Goal: Task Accomplishment & Management: Manage account settings

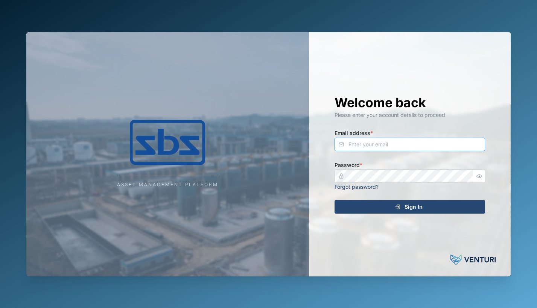
type input "[PERSON_NAME][EMAIL_ADDRESS][DOMAIN_NAME]"
click at [413, 203] on span "Sign In" at bounding box center [413, 206] width 18 height 13
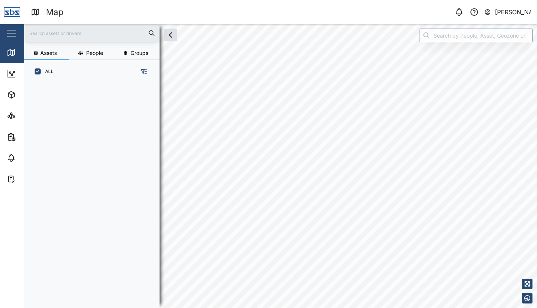
scroll to position [216, 118]
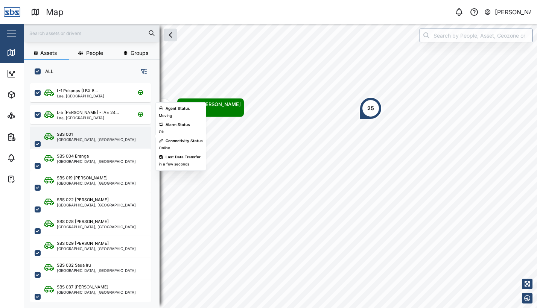
click at [77, 138] on div "[GEOGRAPHIC_DATA], [GEOGRAPHIC_DATA]" at bounding box center [96, 140] width 79 height 4
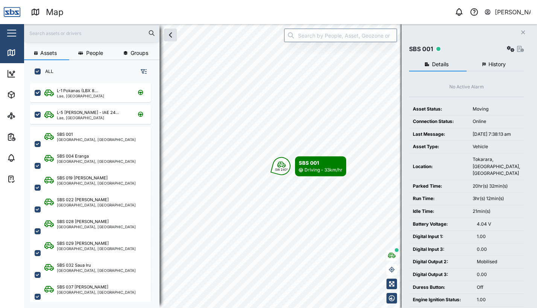
click at [490, 64] on span "History" at bounding box center [496, 64] width 17 height 5
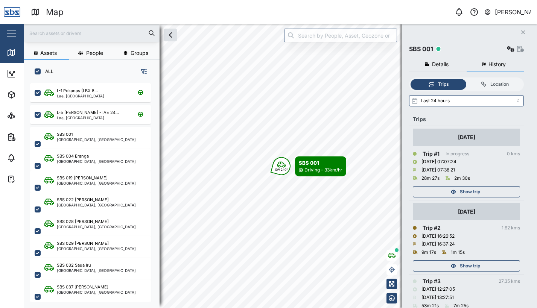
click at [479, 190] on span "Show trip" at bounding box center [470, 192] width 20 height 11
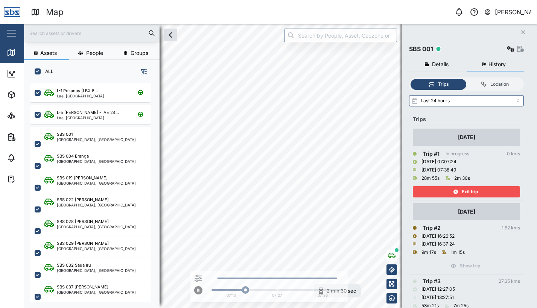
click at [479, 190] on div "Exit trip" at bounding box center [465, 192] width 98 height 11
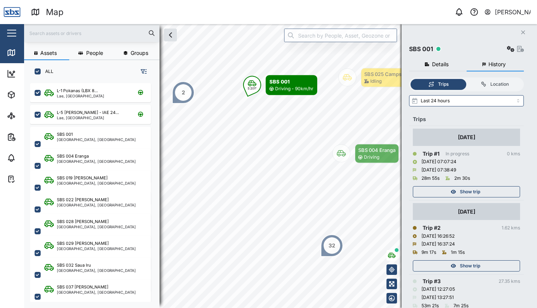
click at [521, 31] on icon "Close" at bounding box center [523, 32] width 5 height 6
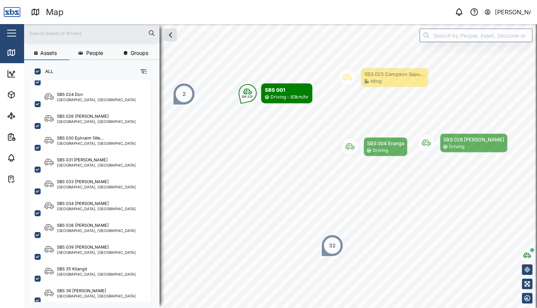
scroll to position [782, 0]
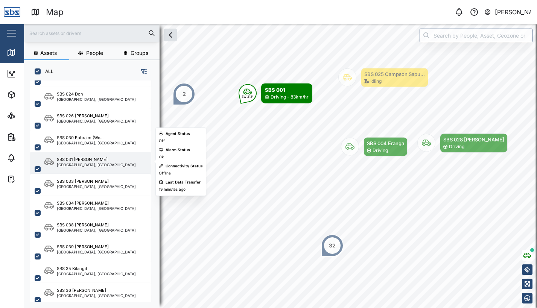
click at [89, 162] on div "SBS 031 [PERSON_NAME]" at bounding box center [96, 159] width 79 height 6
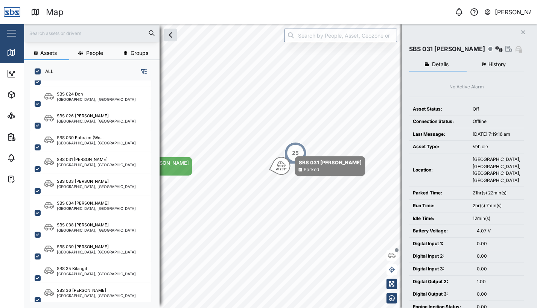
click at [500, 67] on span "History" at bounding box center [496, 64] width 17 height 5
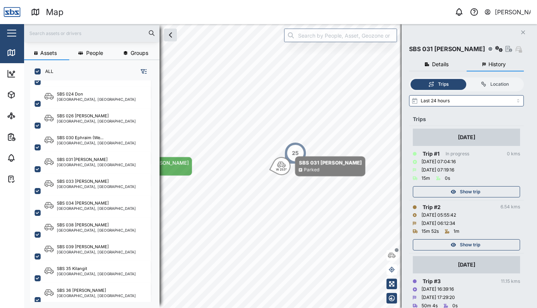
click at [471, 191] on span "Show trip" at bounding box center [470, 192] width 20 height 11
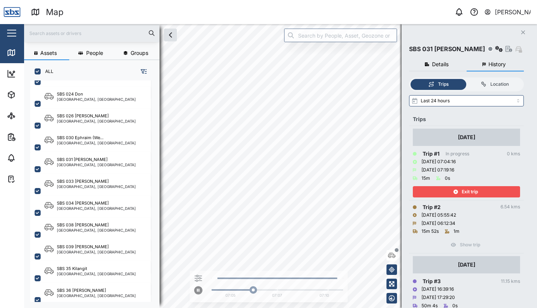
click at [471, 191] on span "Exit trip" at bounding box center [470, 192] width 16 height 11
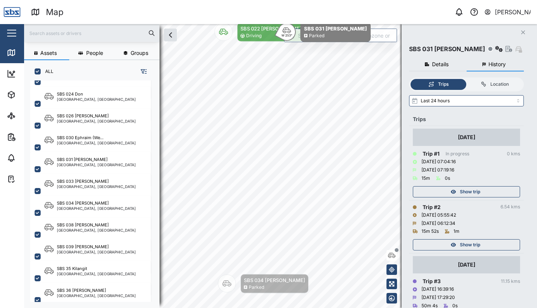
click at [462, 244] on span "Show trip" at bounding box center [470, 245] width 20 height 11
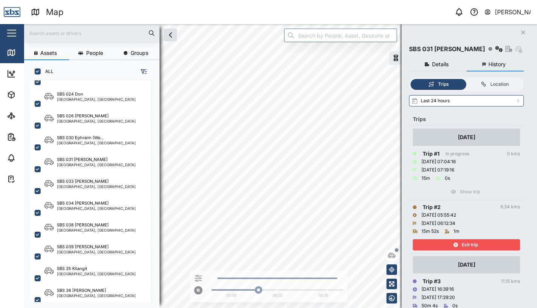
click at [462, 244] on span "Exit trip" at bounding box center [470, 245] width 16 height 11
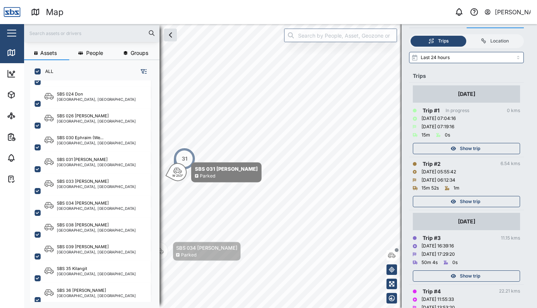
scroll to position [53, 0]
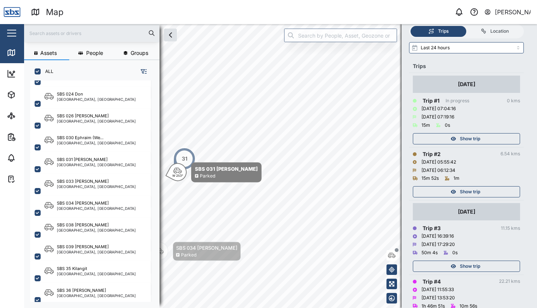
click at [455, 262] on div "Show trip" at bounding box center [465, 266] width 98 height 11
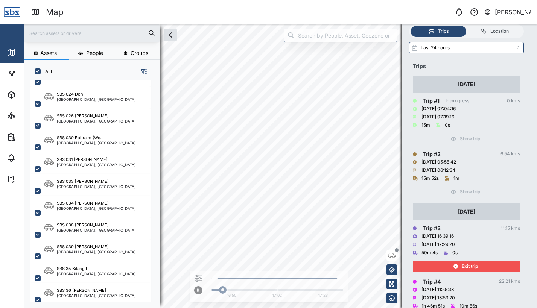
click at [455, 262] on div "Exit trip" at bounding box center [465, 266] width 98 height 11
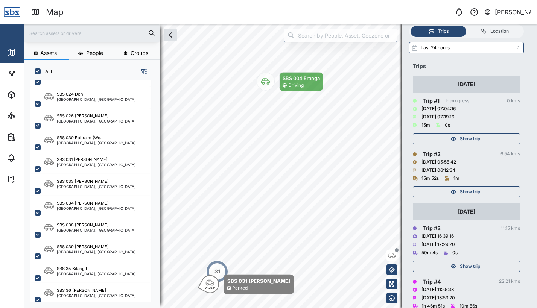
click at [89, 7] on div "Map" at bounding box center [156, 12] width 250 height 13
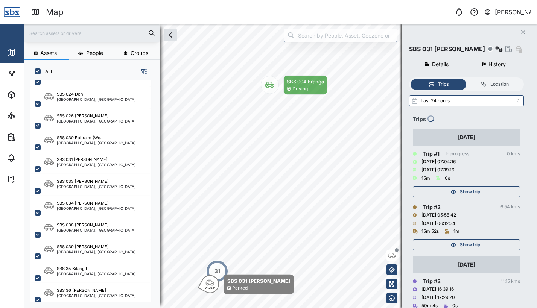
click at [525, 30] on icon "Close" at bounding box center [523, 32] width 5 height 6
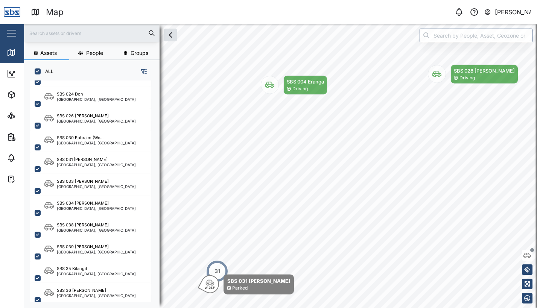
click at [502, 9] on div "[PERSON_NAME]" at bounding box center [513, 12] width 36 height 9
click at [469, 49] on div "Sign Out" at bounding box center [483, 48] width 81 height 9
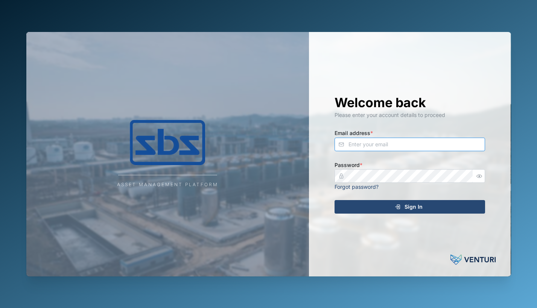
type input "[PERSON_NAME][EMAIL_ADDRESS][DOMAIN_NAME]"
click at [415, 207] on span "Sign In" at bounding box center [413, 206] width 18 height 13
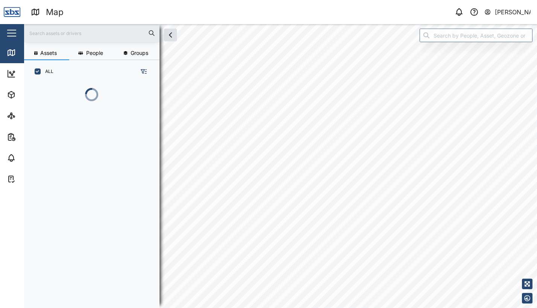
scroll to position [216, 118]
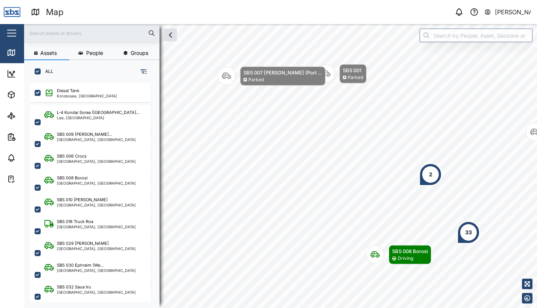
click at [500, 12] on div "[PERSON_NAME]" at bounding box center [513, 12] width 36 height 9
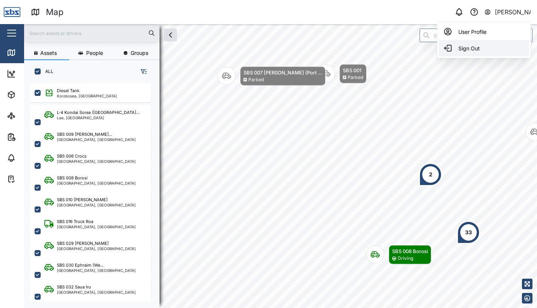
click at [465, 47] on div "Sign Out" at bounding box center [483, 48] width 81 height 9
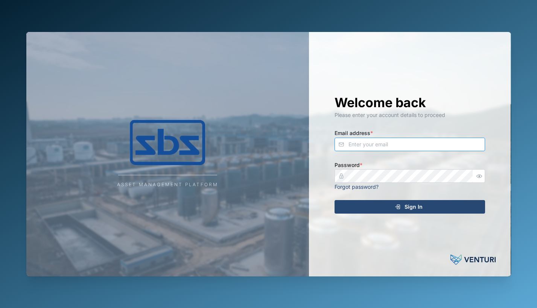
type input "[PERSON_NAME][EMAIL_ADDRESS][DOMAIN_NAME]"
